Goal: Transaction & Acquisition: Purchase product/service

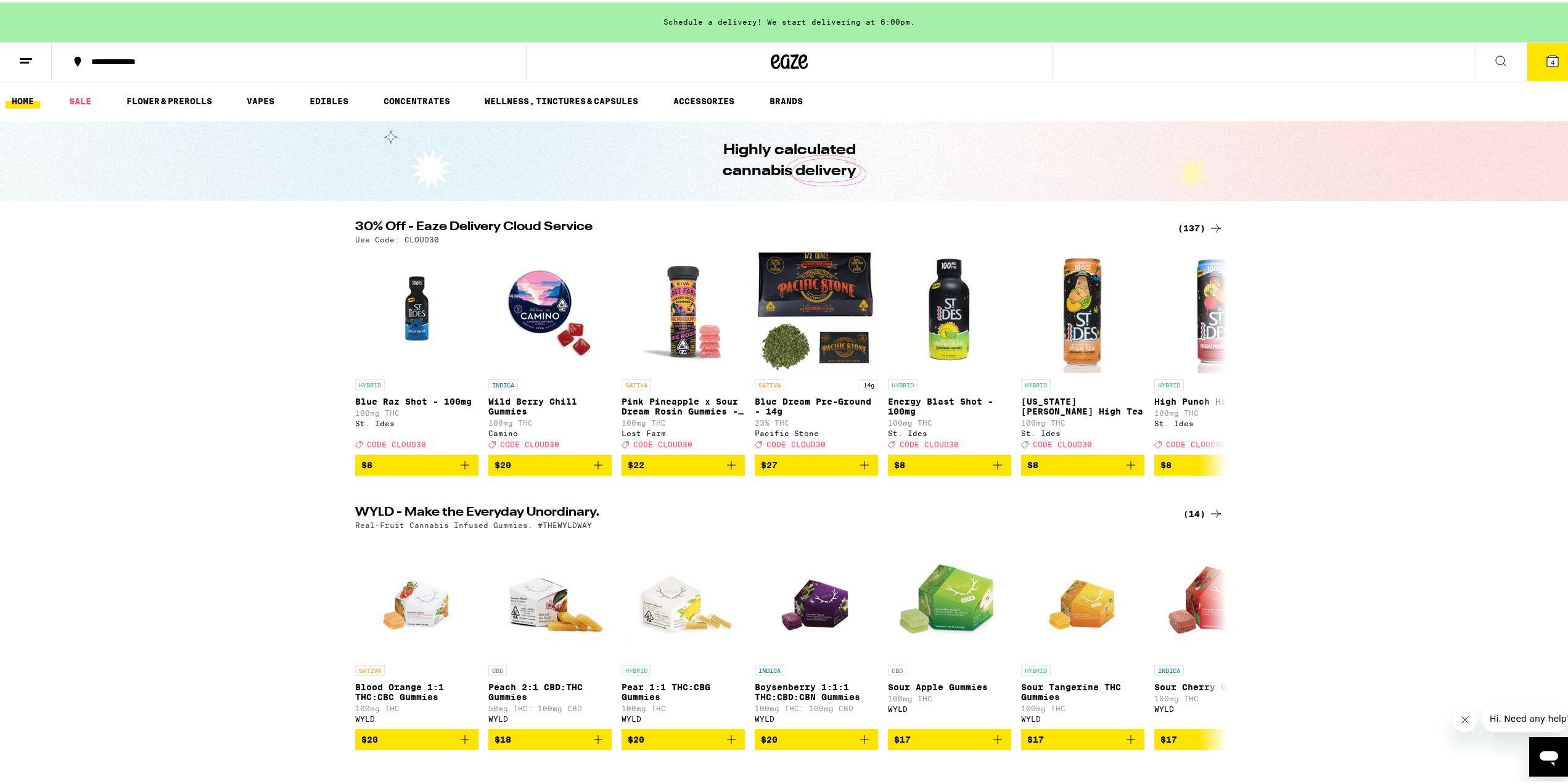
click at [211, 386] on div "30% Off - Eaze Delivery Cloud Service (137) Use Code: CLOUD30 HYBRID Blue Raz S…" at bounding box center [789, 346] width 1579 height 254
click at [1179, 226] on div "(137)" at bounding box center [1200, 226] width 45 height 15
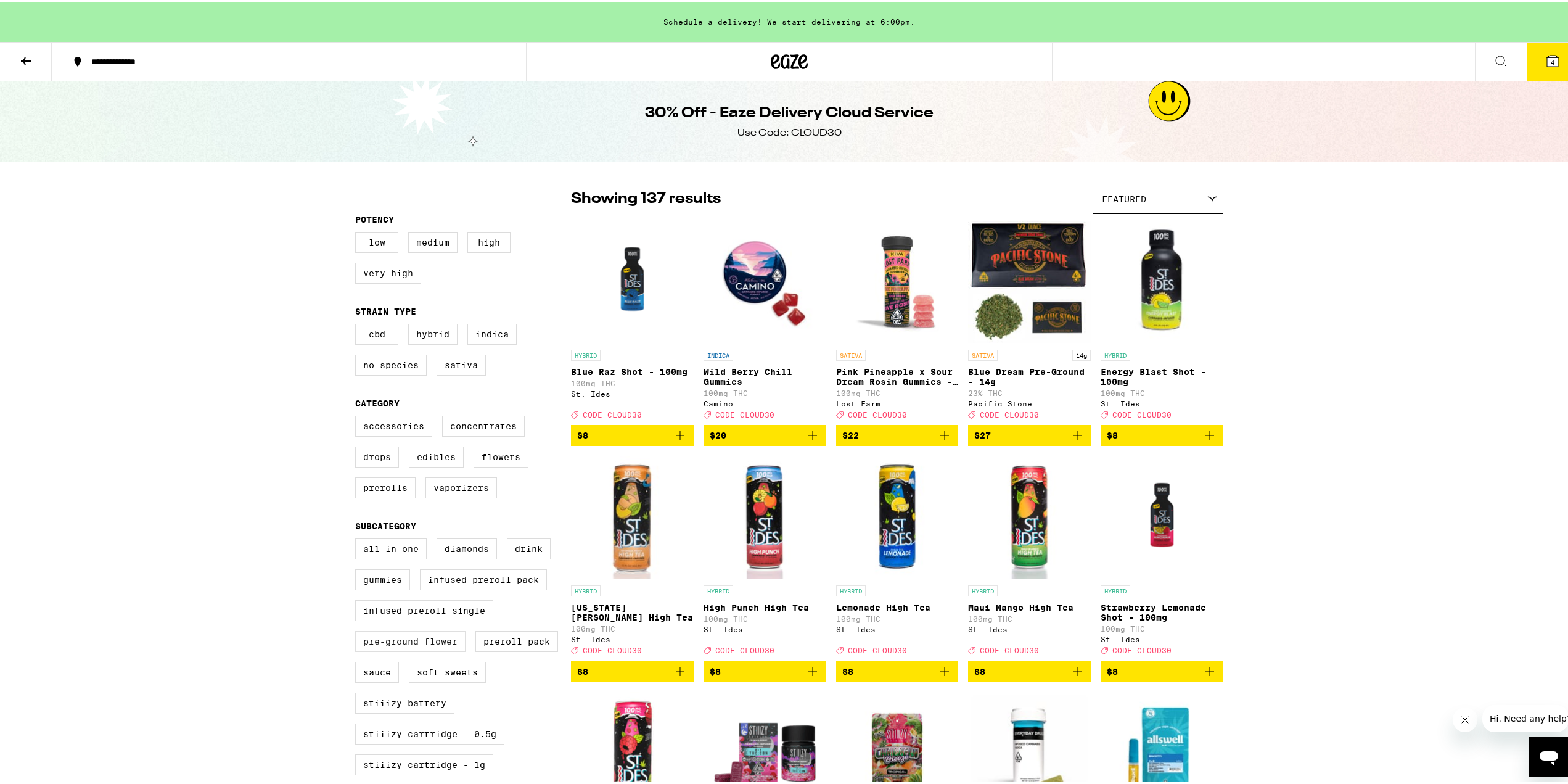
click at [415, 650] on label "Pre-ground Flower" at bounding box center [410, 638] width 111 height 21
click at [359, 538] on input "Pre-ground Flower" at bounding box center [358, 538] width 1 height 1
checkbox input "true"
